Goal: Information Seeking & Learning: Check status

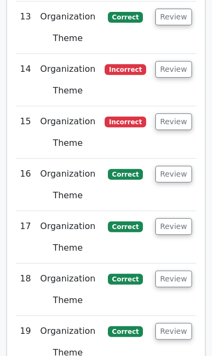
scroll to position [2566, 0]
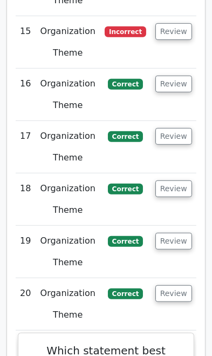
click at [176, 285] on button "Review" at bounding box center [174, 293] width 37 height 17
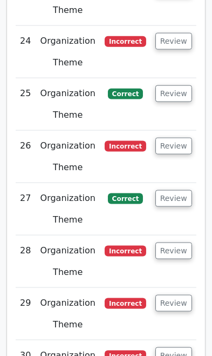
scroll to position [3124, 0]
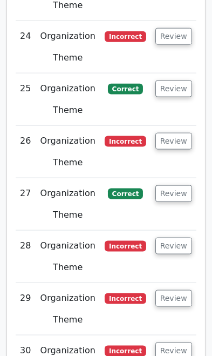
click at [174, 342] on button "Review" at bounding box center [174, 350] width 37 height 17
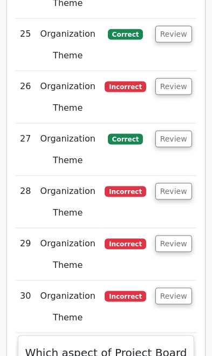
scroll to position [3179, 0]
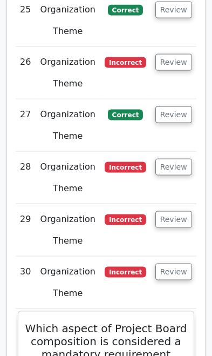
click at [178, 264] on button "Review" at bounding box center [174, 272] width 37 height 17
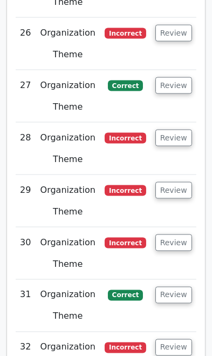
scroll to position [3235, 0]
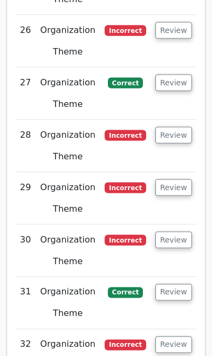
click at [183, 284] on button "Review" at bounding box center [174, 292] width 37 height 17
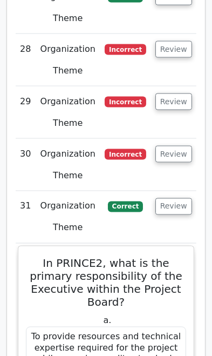
scroll to position [3322, 0]
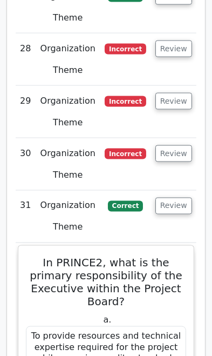
click at [170, 198] on button "Review" at bounding box center [174, 206] width 37 height 17
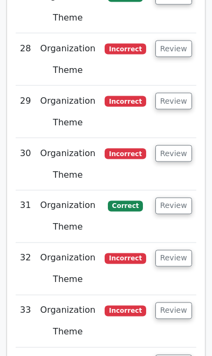
click at [172, 198] on button "Review" at bounding box center [174, 206] width 37 height 17
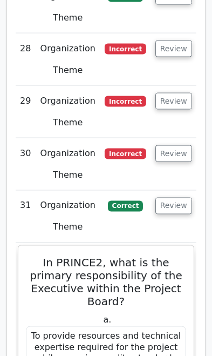
click at [171, 198] on button "Review" at bounding box center [174, 206] width 37 height 17
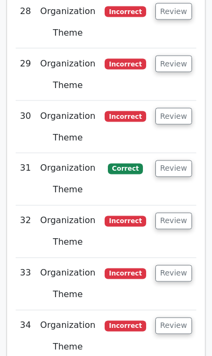
scroll to position [3365, 0]
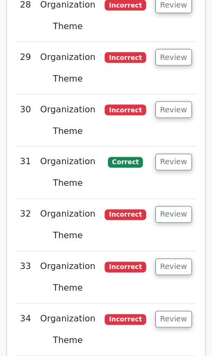
click at [167, 206] on button "Review" at bounding box center [174, 214] width 37 height 17
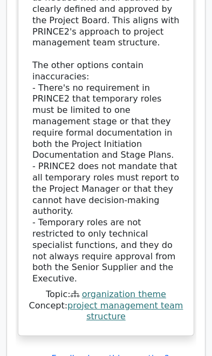
scroll to position [4204, 0]
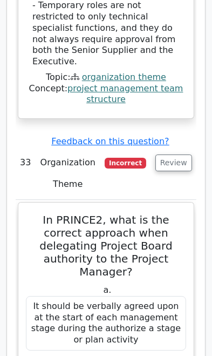
scroll to position [4426, 0]
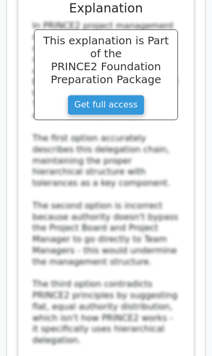
scroll to position [5997, 0]
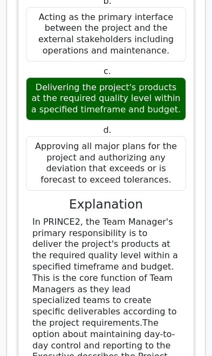
scroll to position [6696, 0]
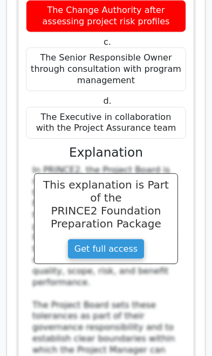
scroll to position [7530, 0]
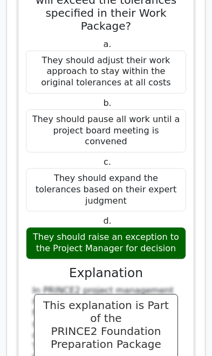
scroll to position [8367, 0]
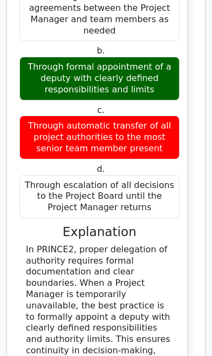
scroll to position [9285, 0]
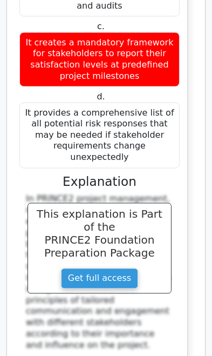
scroll to position [10368, 0]
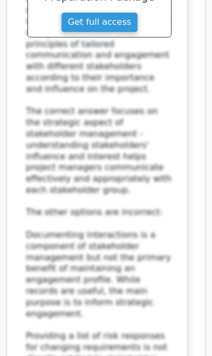
scroll to position [10630, 0]
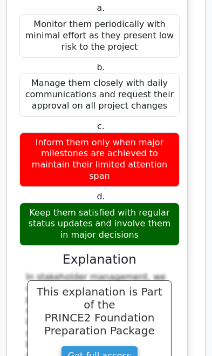
scroll to position [11341, 0]
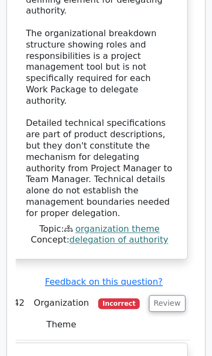
scroll to position [12918, 0]
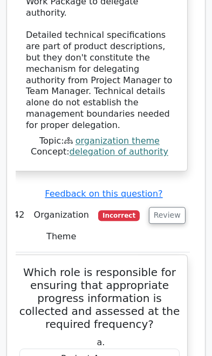
scroll to position [13003, 0]
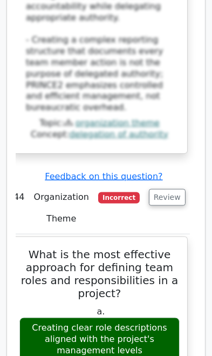
scroll to position [14727, 0]
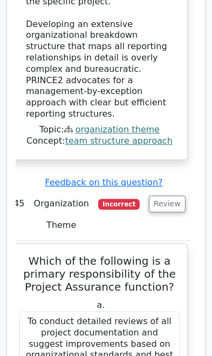
scroll to position [15735, 0]
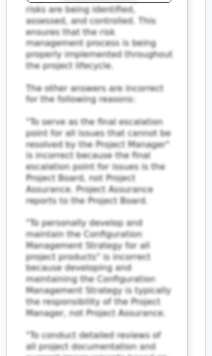
scroll to position [16435, 0]
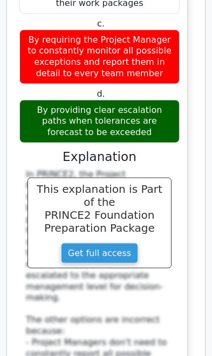
scroll to position [17225, 0]
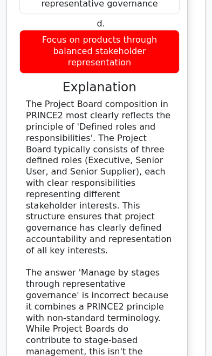
scroll to position [18027, 0]
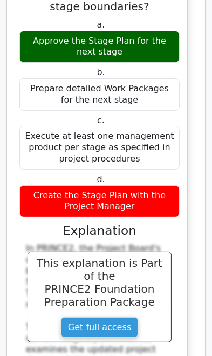
scroll to position [18783, 0]
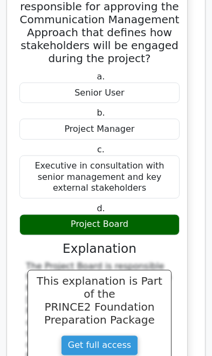
scroll to position [19645, 0]
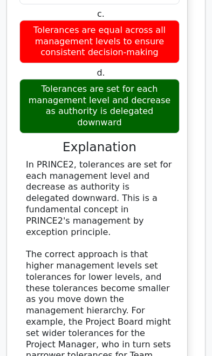
scroll to position [20581, 0]
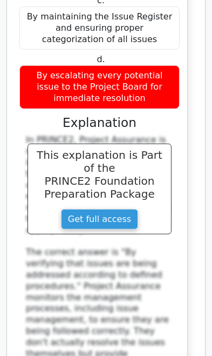
scroll to position [21516, 0]
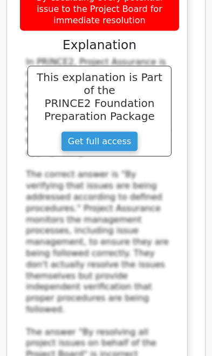
scroll to position [21593, 0]
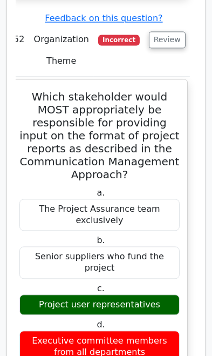
scroll to position [22283, 0]
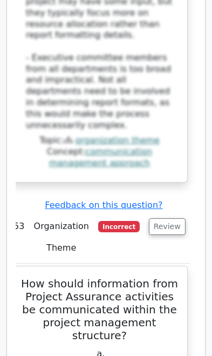
scroll to position [23110, 0]
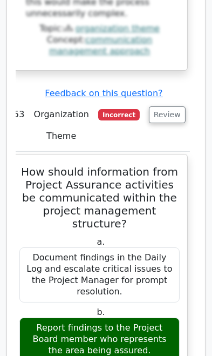
scroll to position [23216, 0]
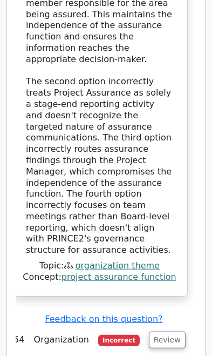
scroll to position [23850, 0]
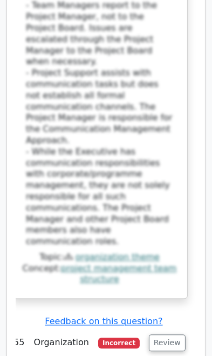
scroll to position [24716, 0]
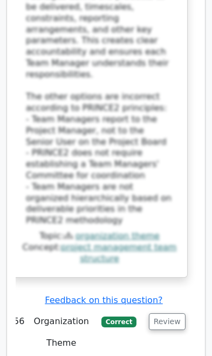
scroll to position [25583, 0]
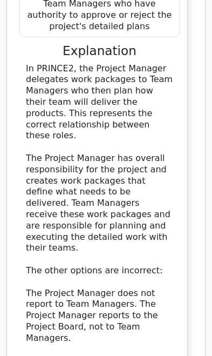
scroll to position [26292, 0]
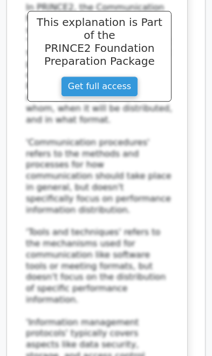
scroll to position [27247, 0]
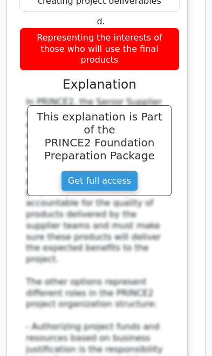
scroll to position [27994, 0]
